Goal: Task Accomplishment & Management: Use online tool/utility

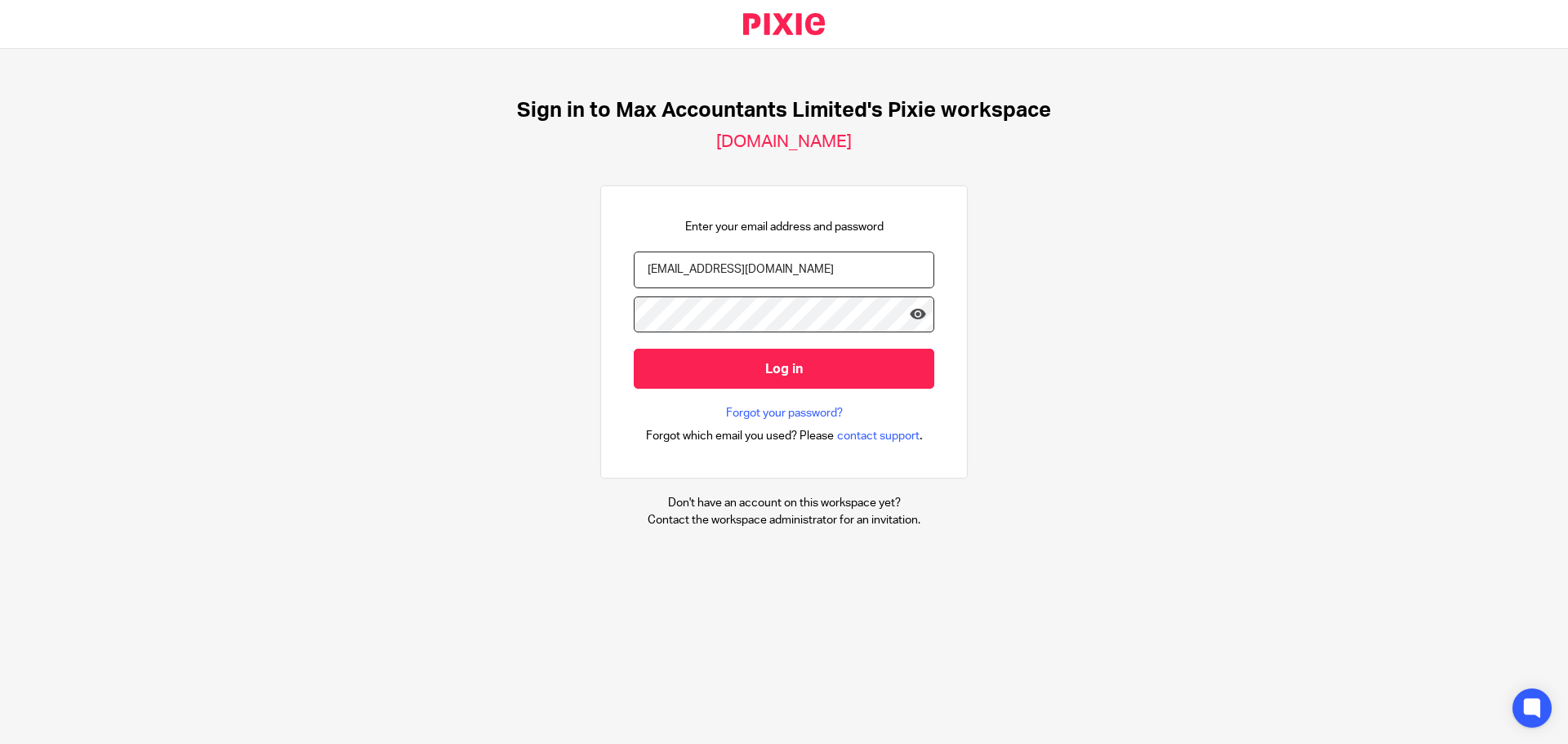
click at [774, 392] on form "helenc@maxaccountants.co.uk Log in" at bounding box center [783, 329] width 300 height 154
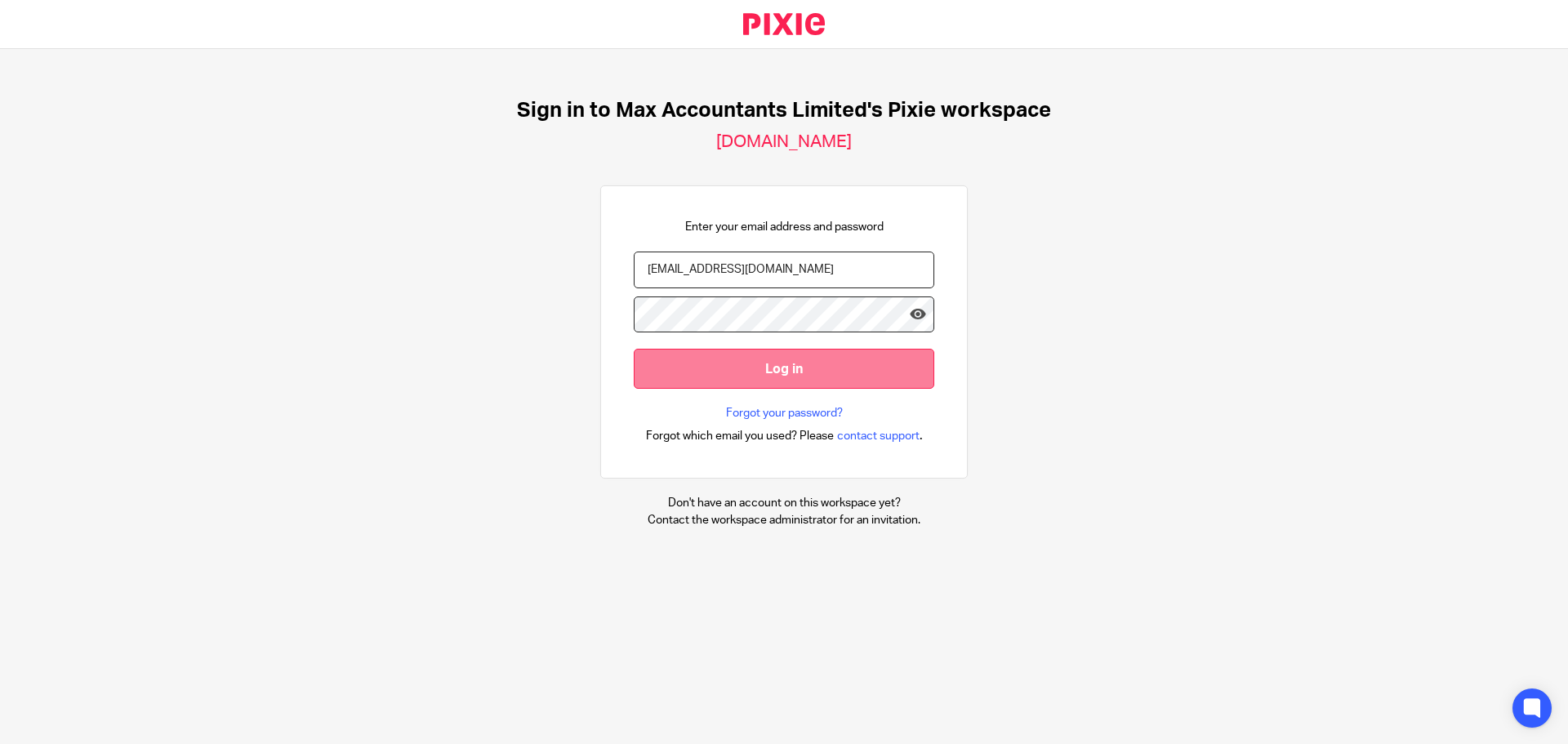
click at [774, 380] on input "Log in" at bounding box center [783, 368] width 300 height 40
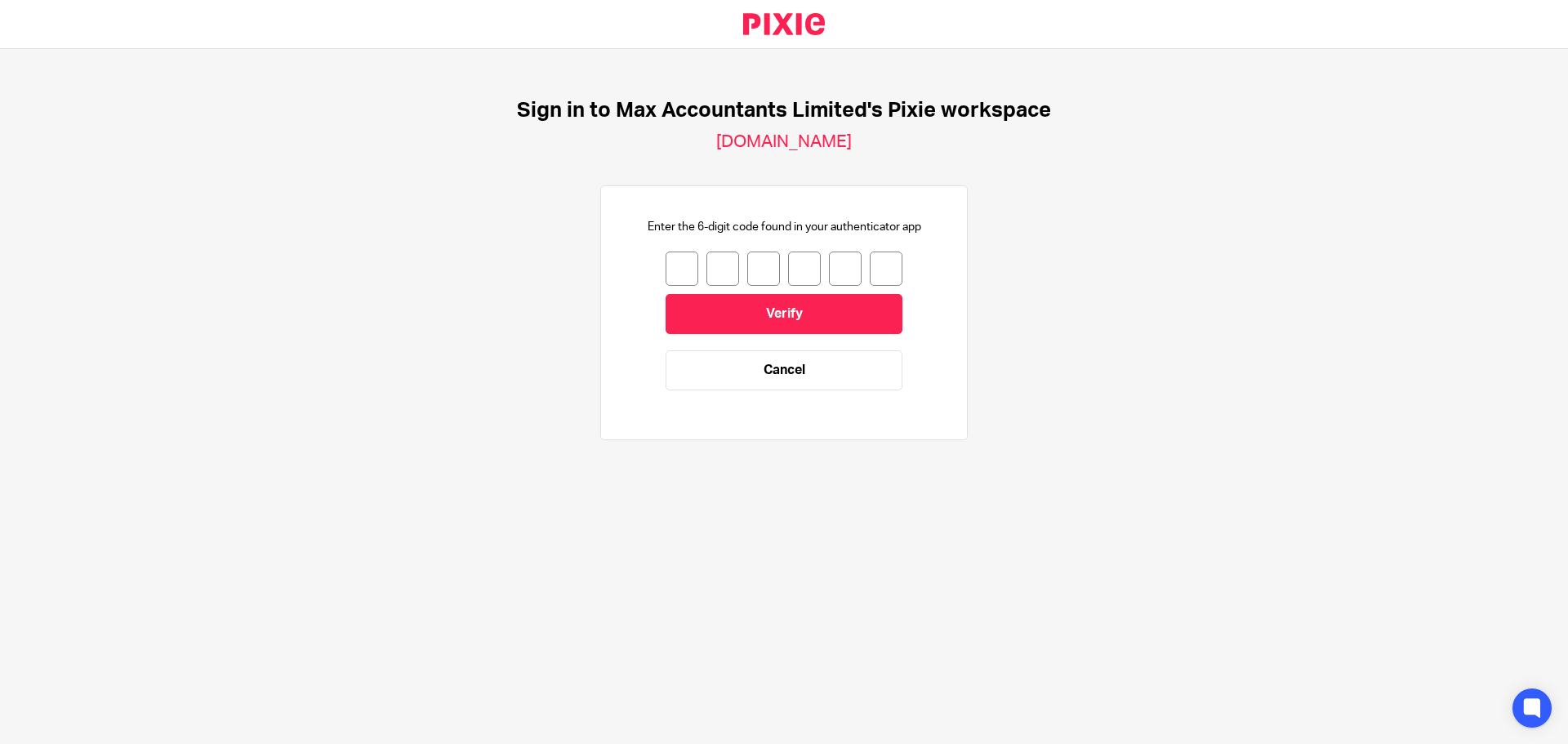
type input "5"
type input "0"
type input "4"
type input "3"
type input "7"
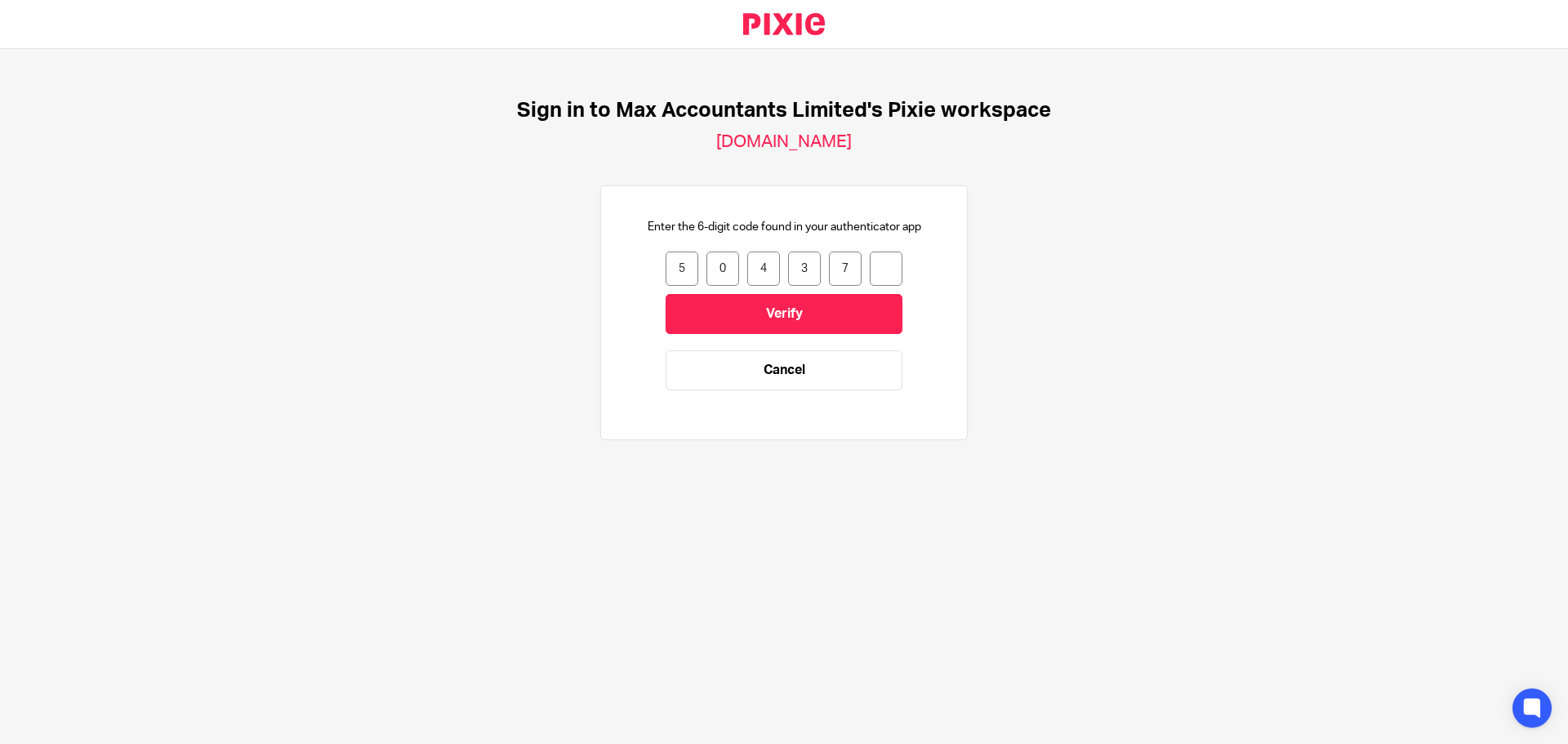
type input "5"
click at [742, 304] on input "Verify" at bounding box center [784, 314] width 237 height 40
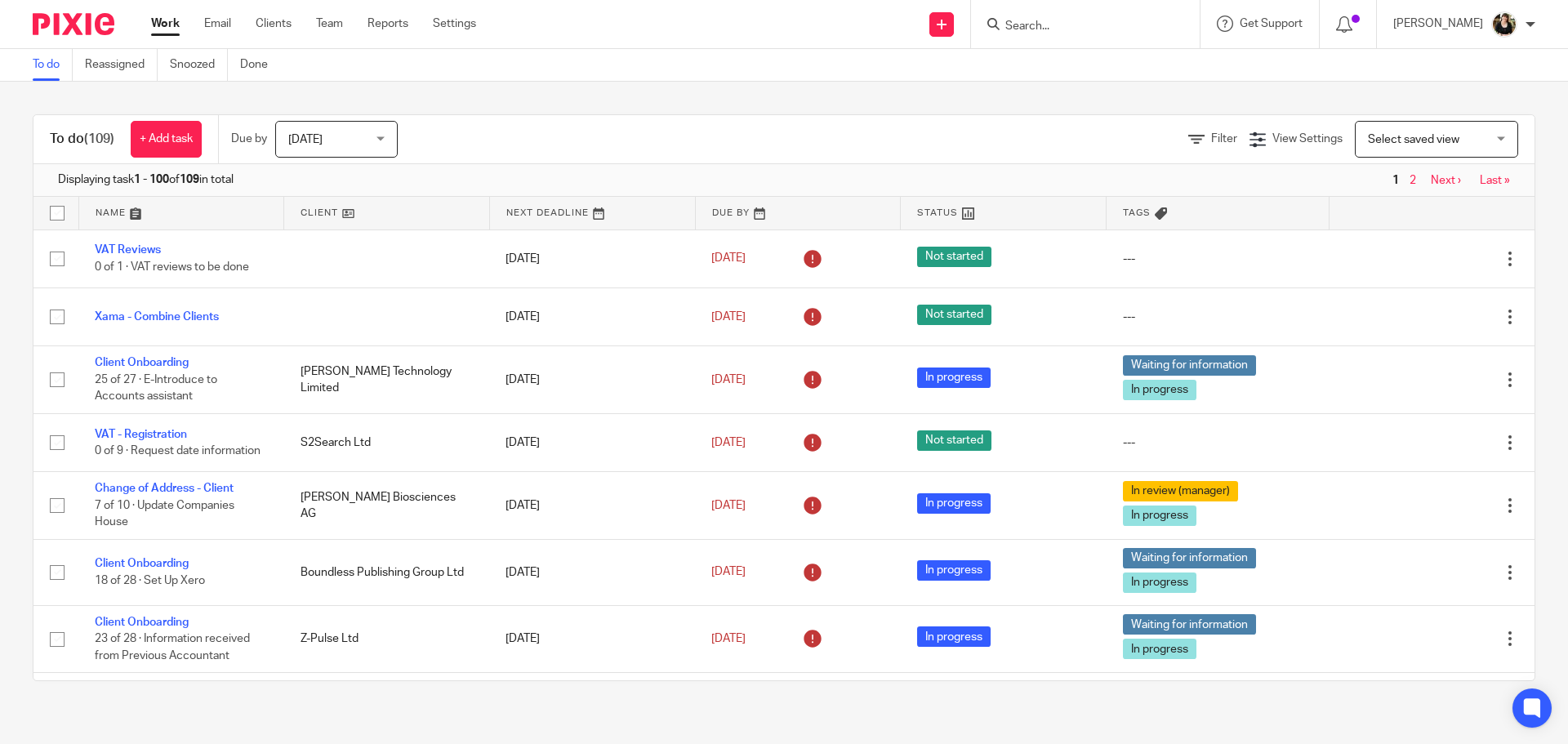
click at [1030, 22] on input "Search" at bounding box center [1077, 27] width 147 height 15
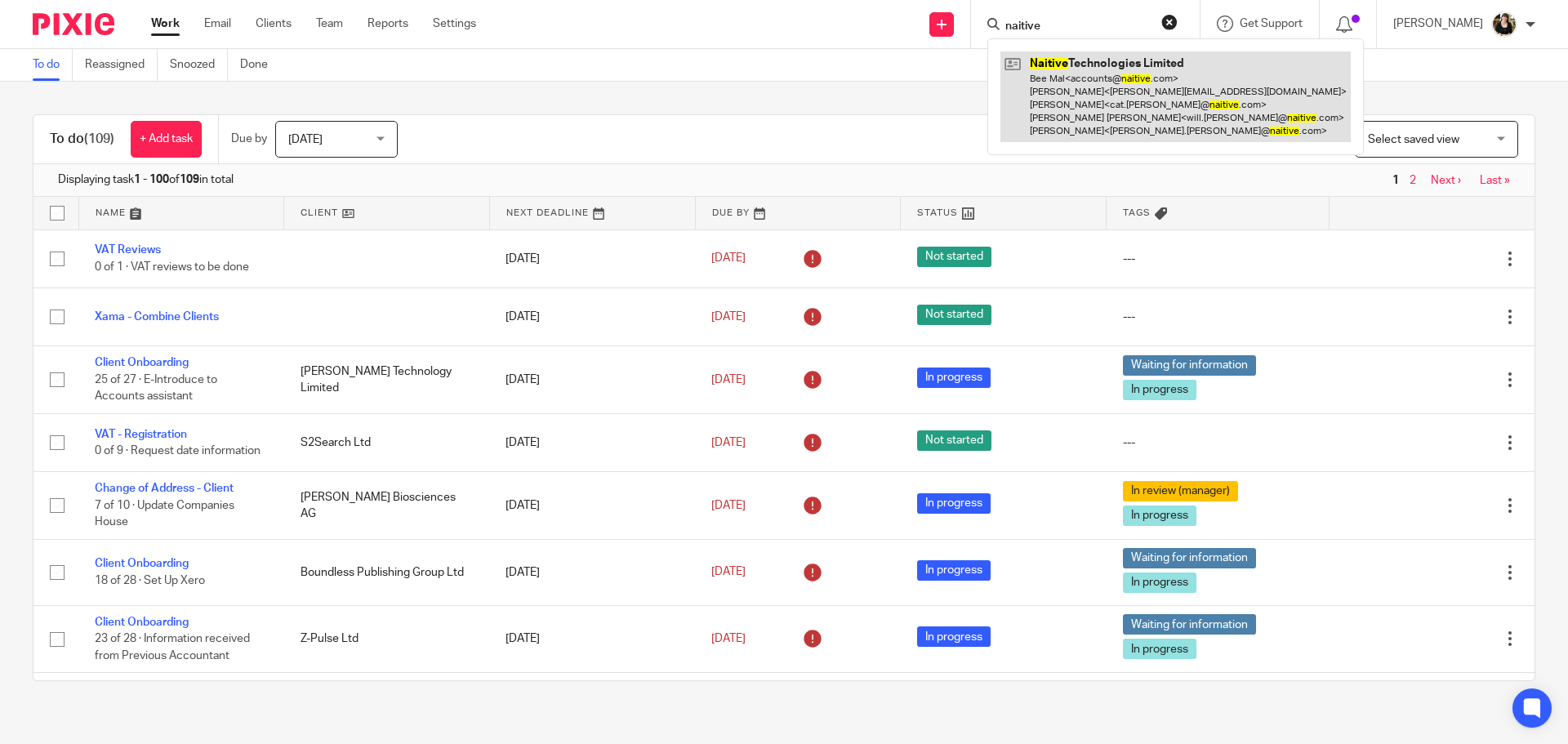
type input "naitive"
click at [1041, 83] on link at bounding box center [1176, 97] width 350 height 90
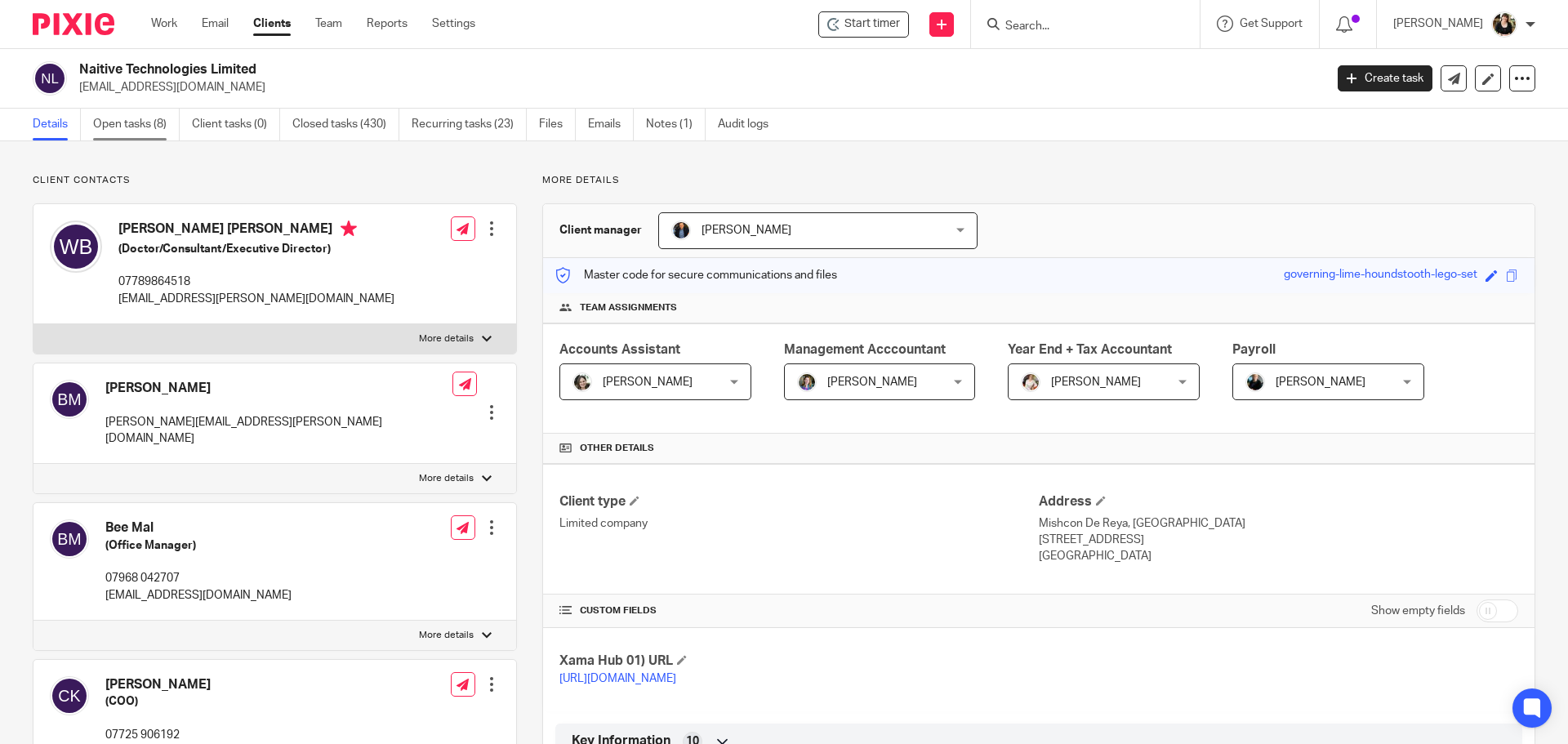
click at [107, 118] on link "Open tasks (8)" at bounding box center [136, 124] width 87 height 32
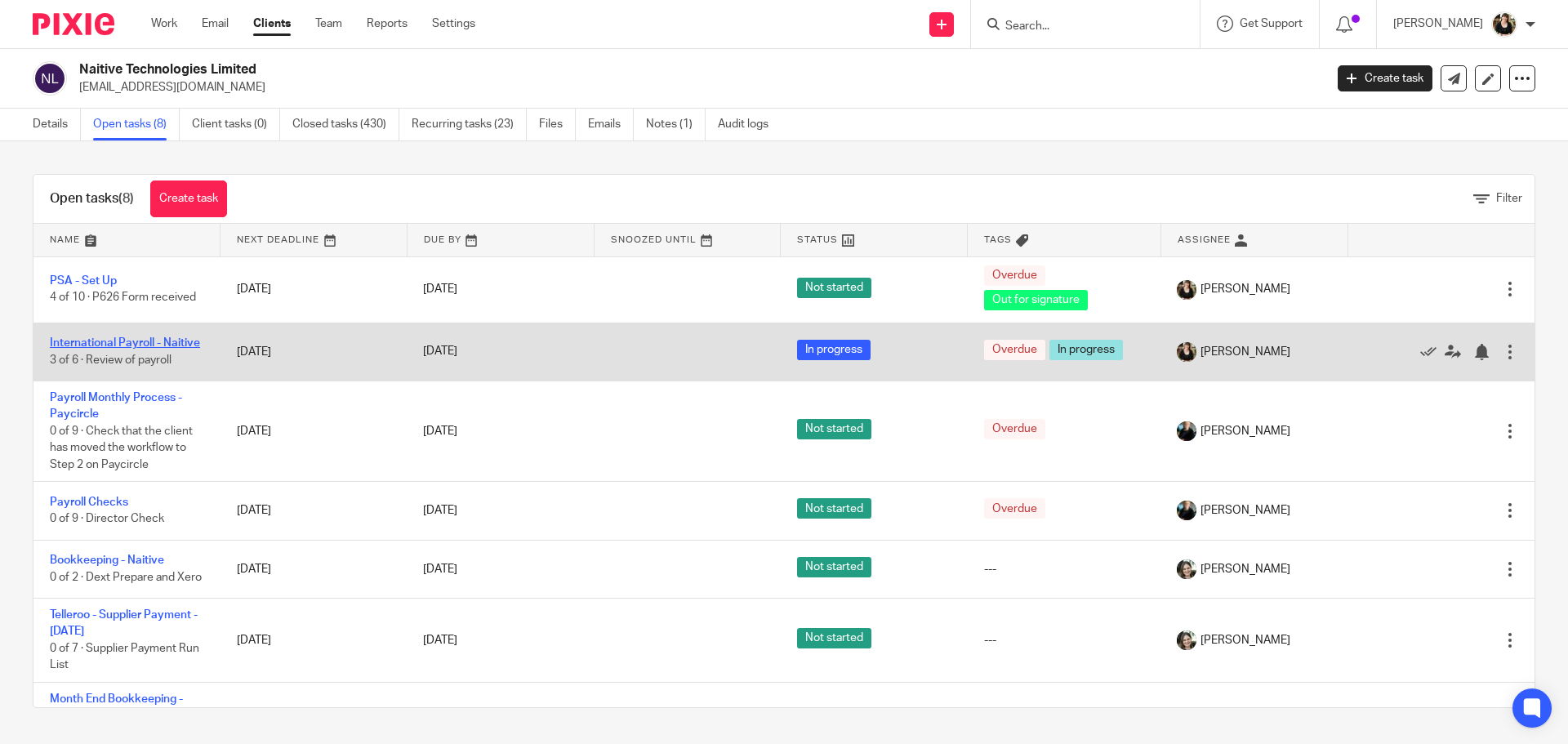
click at [93, 342] on link "International Payroll - Naitive" at bounding box center [125, 343] width 151 height 11
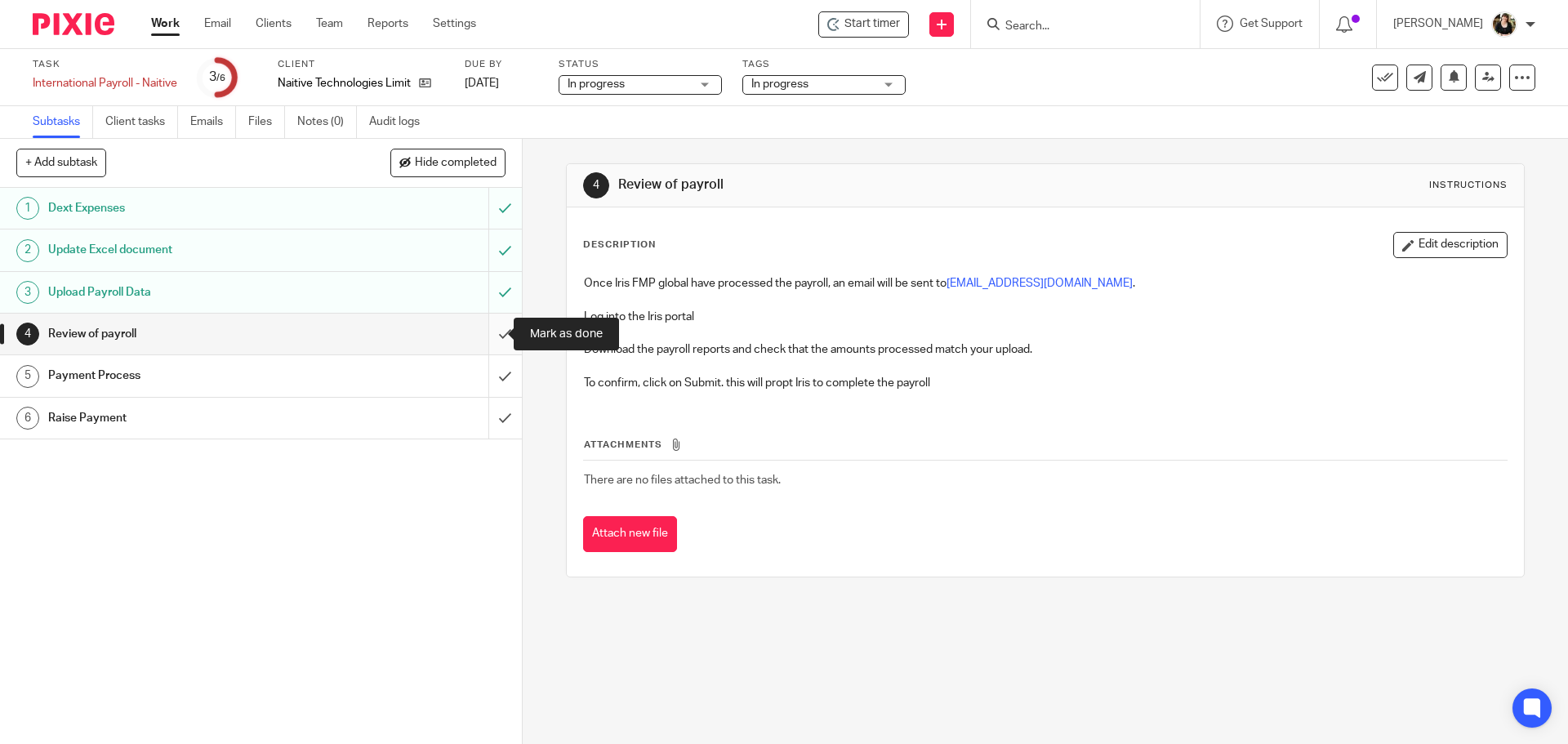
click at [491, 336] on input "submit" at bounding box center [261, 333] width 521 height 40
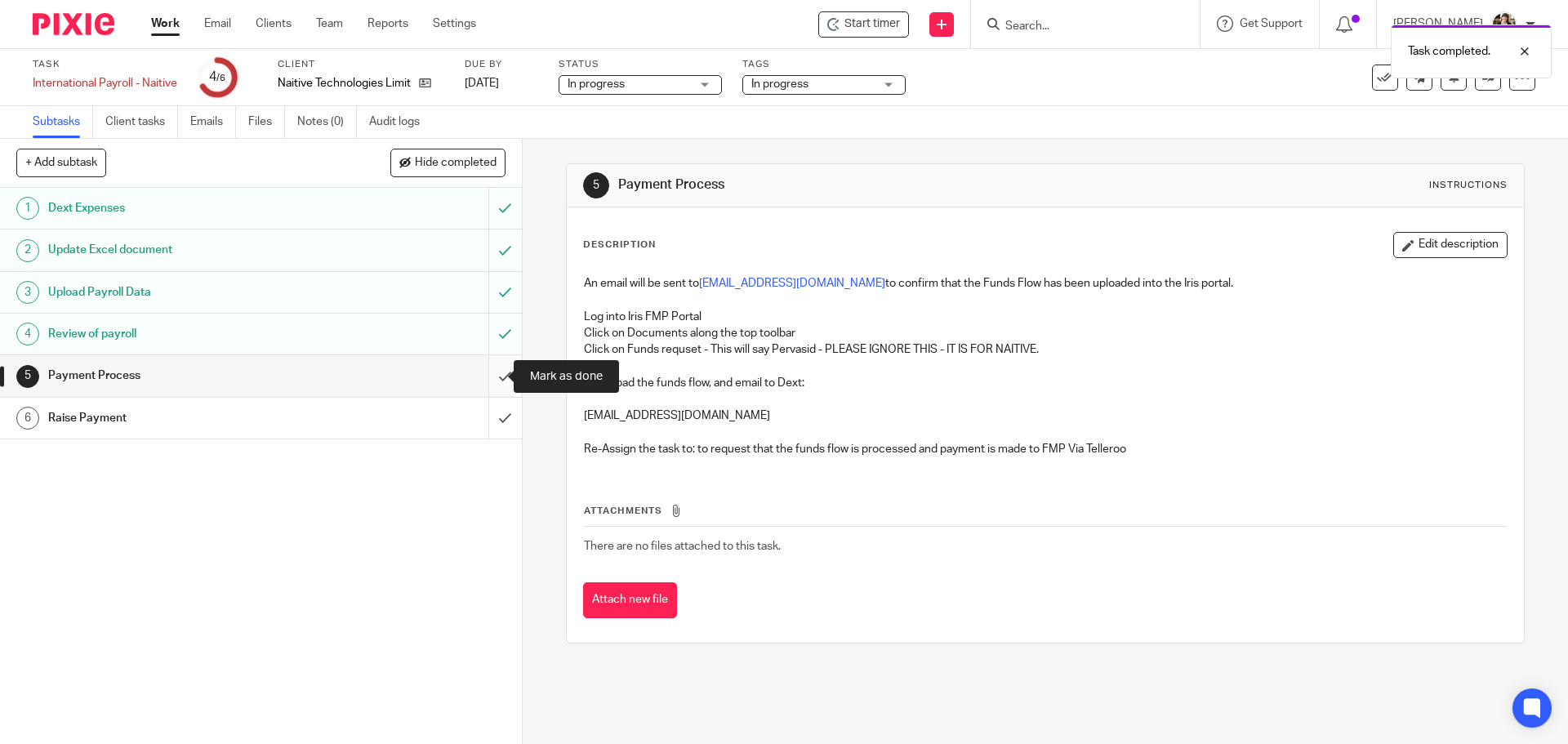
click at [492, 377] on input "submit" at bounding box center [261, 375] width 521 height 40
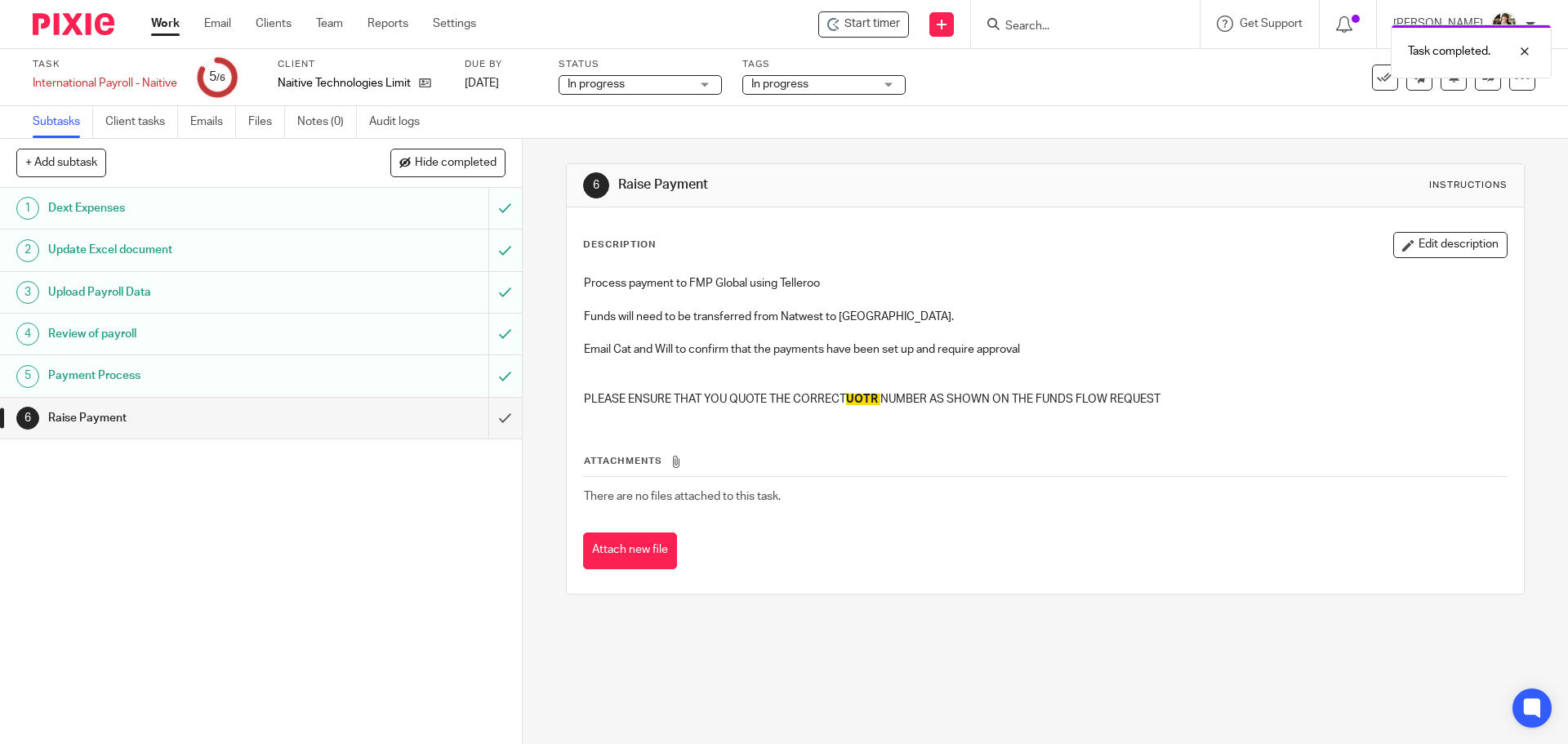
click at [669, 461] on icon at bounding box center [675, 461] width 12 height 12
click at [643, 544] on button "Attach new file" at bounding box center [630, 551] width 94 height 37
click at [1475, 76] on link at bounding box center [1488, 78] width 26 height 26
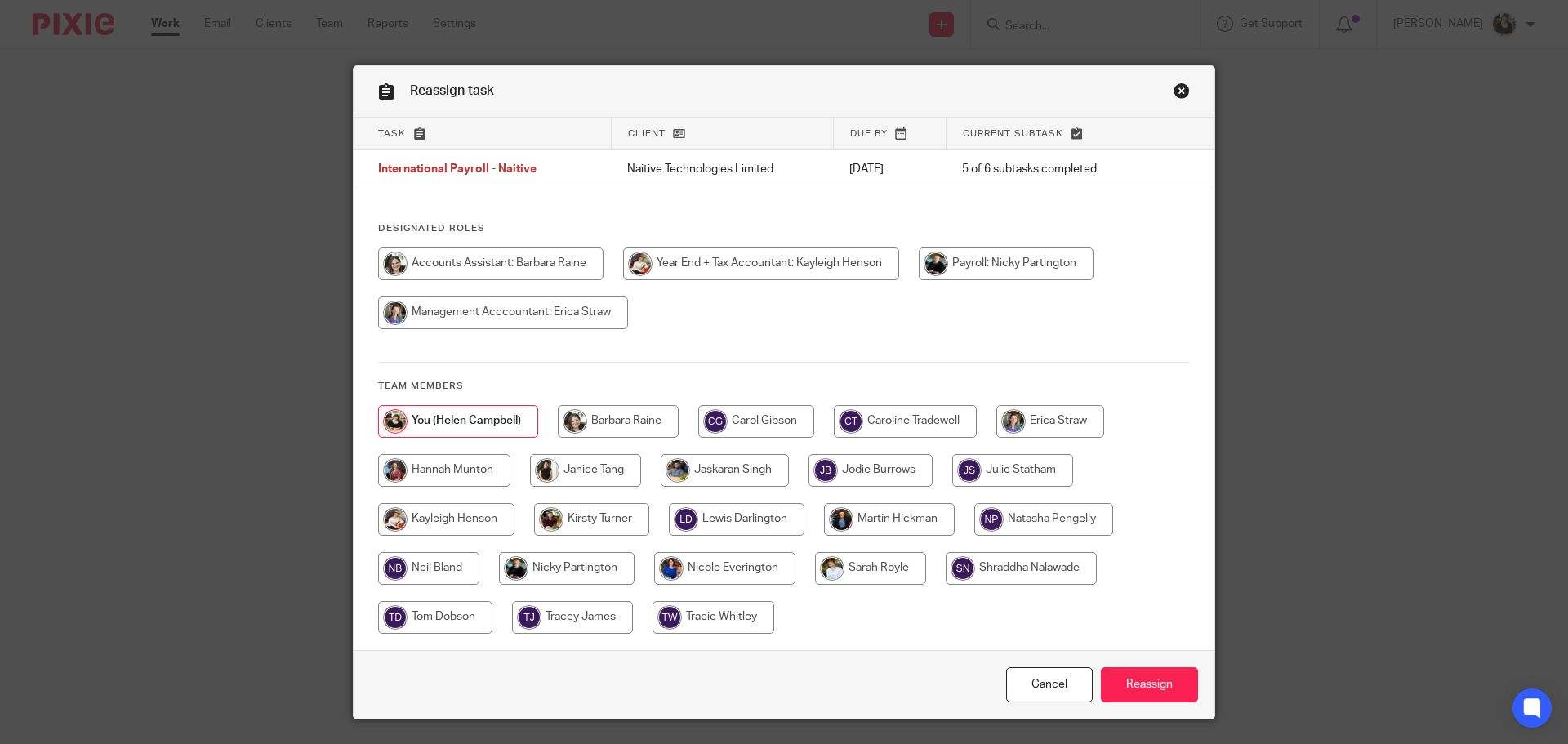
click at [456, 256] on input "radio" at bounding box center [490, 264] width 225 height 33
radio input "true"
click at [1148, 679] on input "Reassign" at bounding box center [1148, 685] width 97 height 35
